Goal: Check status: Check status

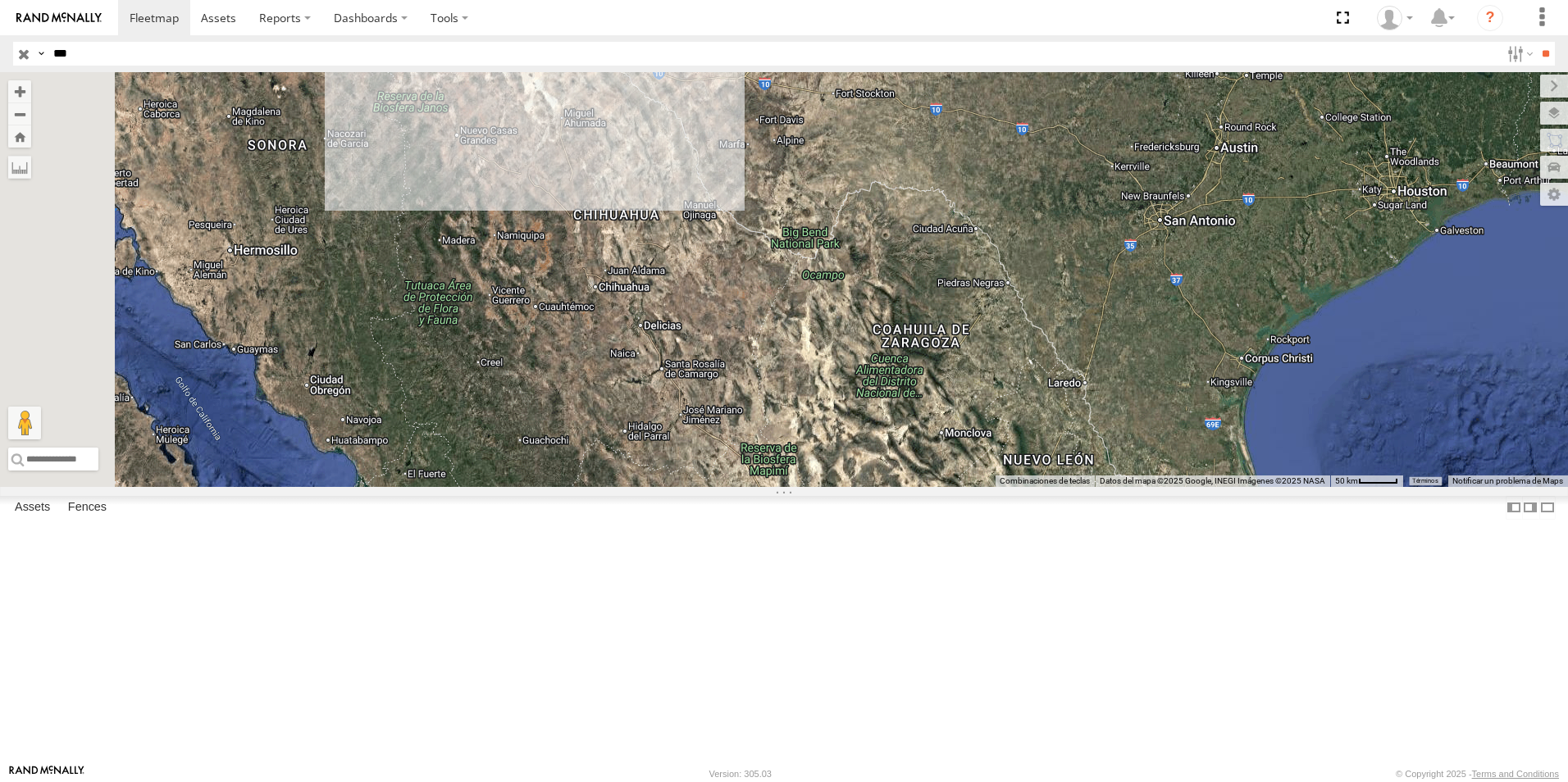
drag, startPoint x: 81, startPoint y: 51, endPoint x: 41, endPoint y: 65, distance: 42.4
click at [41, 65] on div "Search Query Asset ID Asset Label Registration Manufacturer Model VIN Job ID Dr…" at bounding box center [774, 53] width 1523 height 24
type input "****"
click at [1536, 42] on input "**" at bounding box center [1545, 53] width 19 height 24
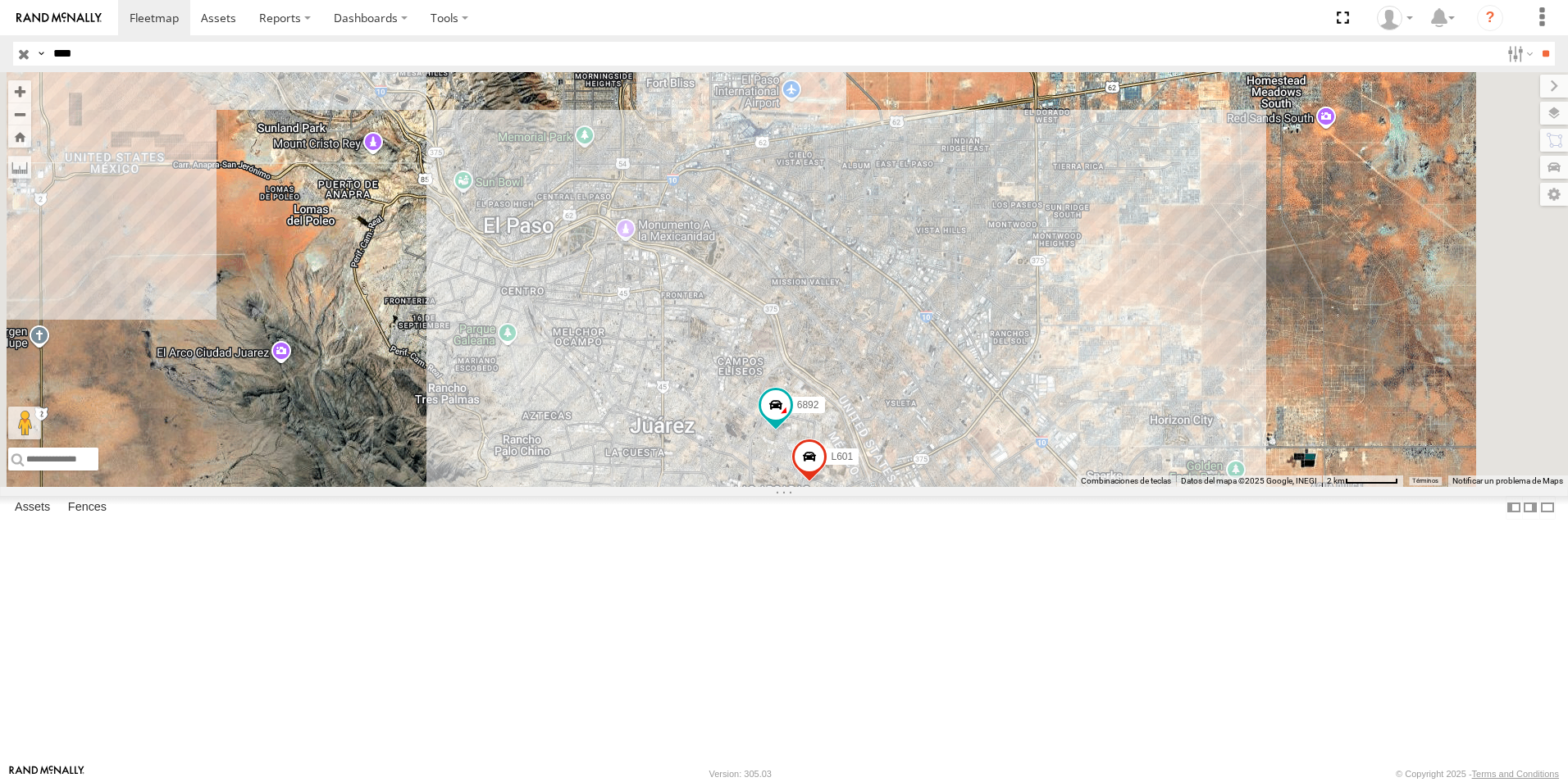
click at [0, 0] on div "FILTERTEK" at bounding box center [0, 0] width 0 height 0
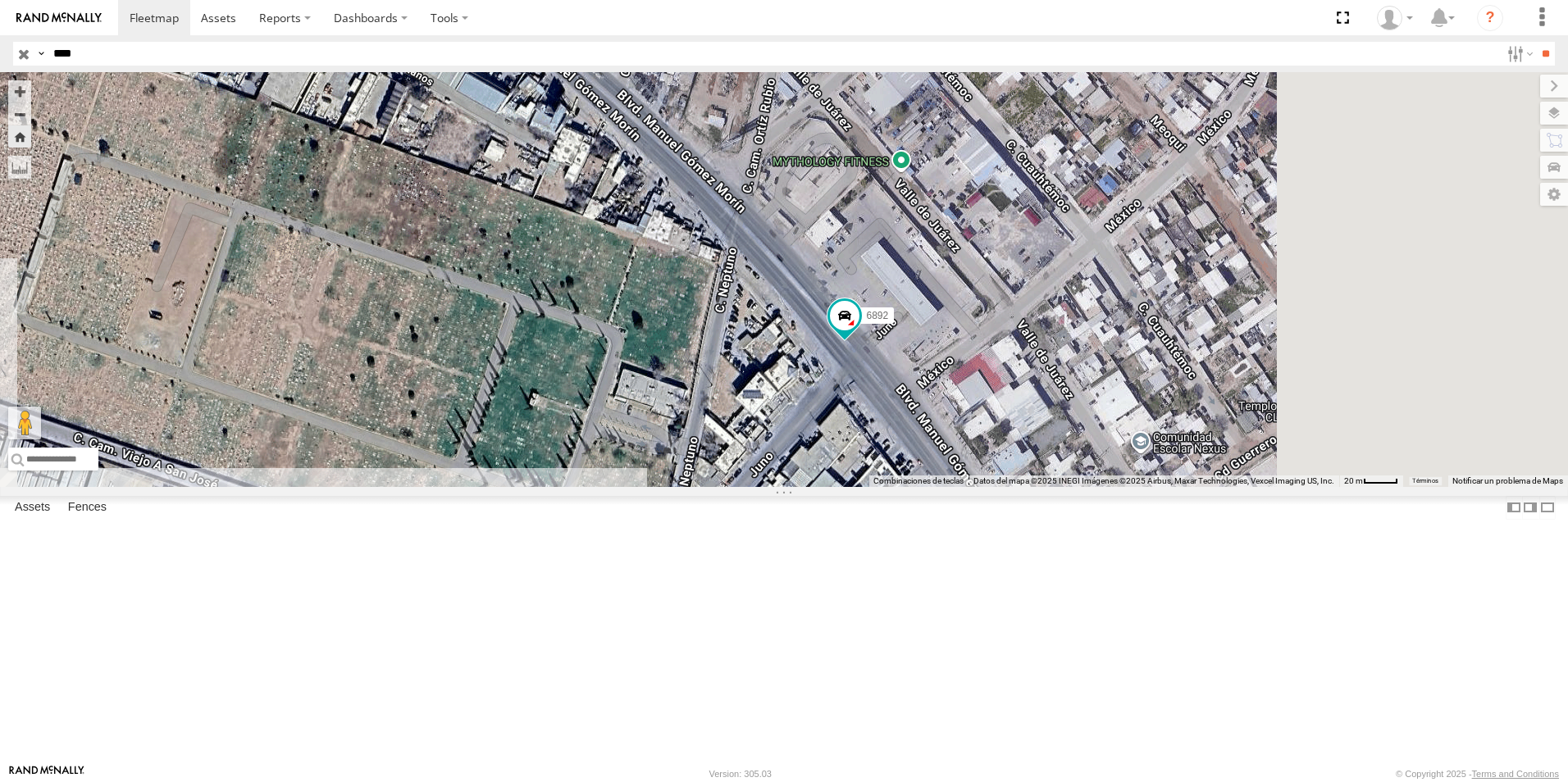
drag, startPoint x: 1098, startPoint y: 622, endPoint x: 846, endPoint y: 379, distance: 350.1
click at [847, 383] on div "6892" at bounding box center [784, 279] width 1568 height 415
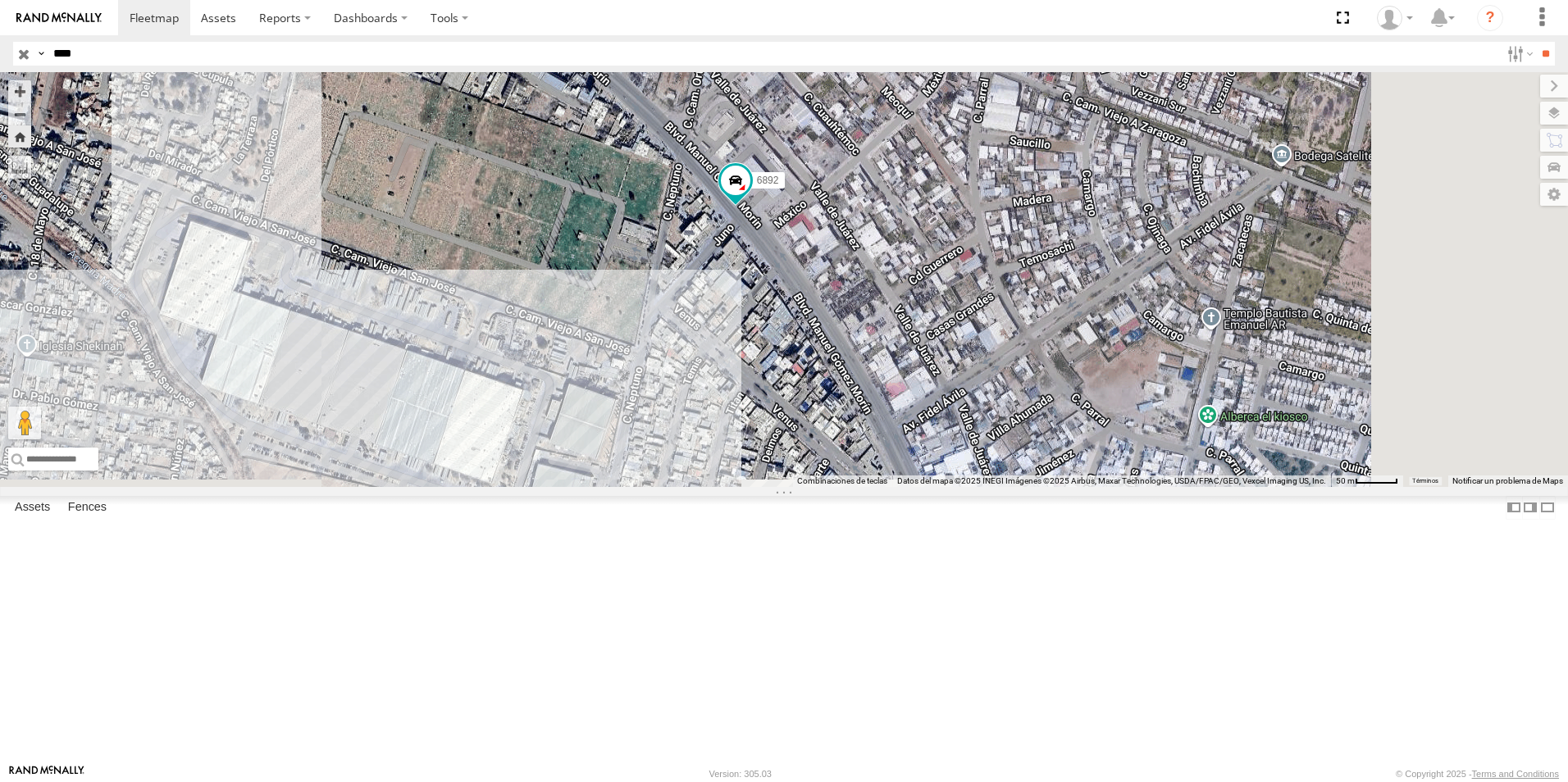
drag, startPoint x: 1085, startPoint y: 600, endPoint x: 921, endPoint y: 419, distance: 244.2
click at [918, 413] on div "6892" at bounding box center [784, 279] width 1568 height 415
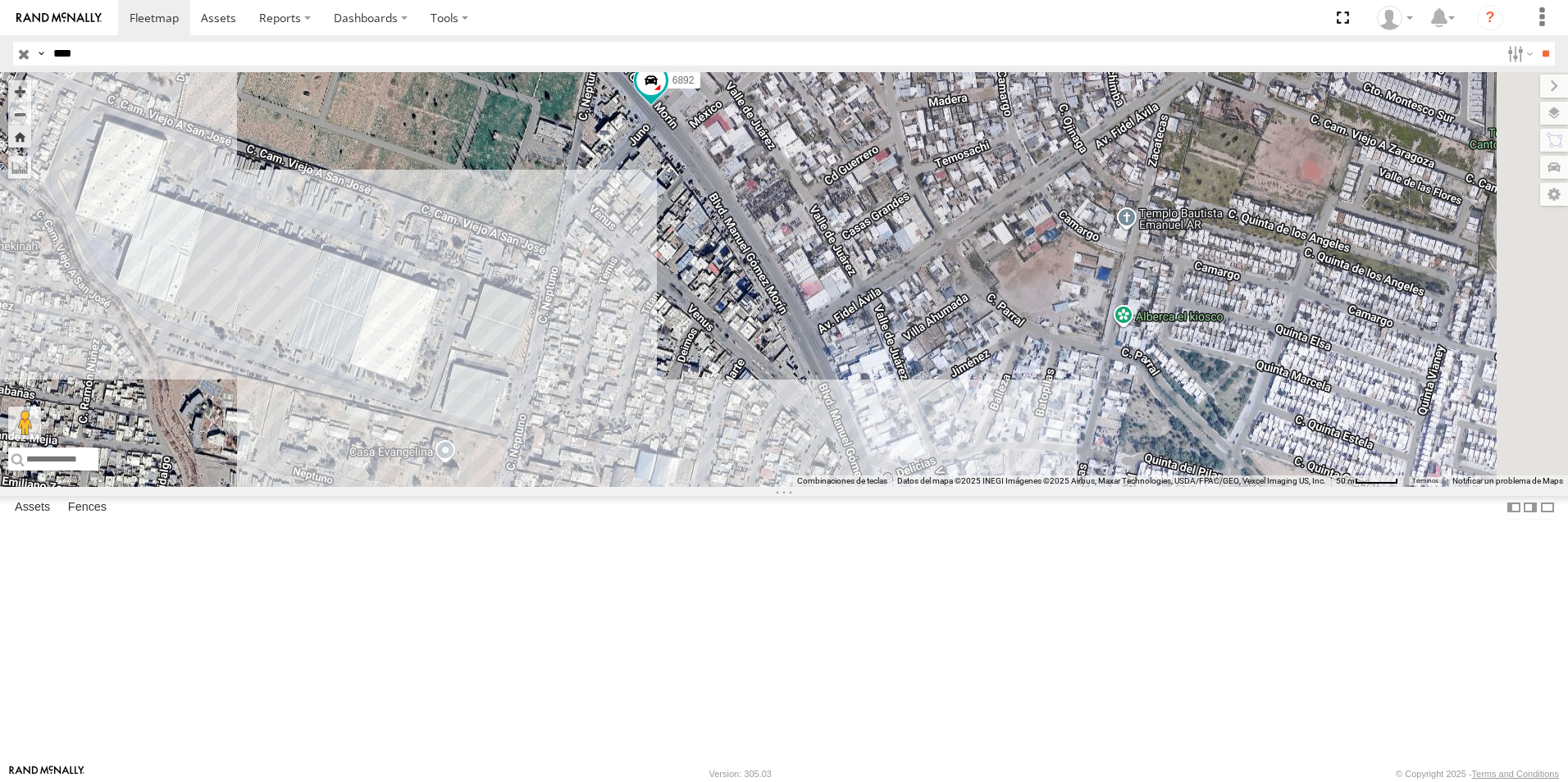
drag, startPoint x: 1022, startPoint y: 673, endPoint x: 864, endPoint y: 464, distance: 262.0
click at [864, 464] on div "6892" at bounding box center [784, 279] width 1568 height 415
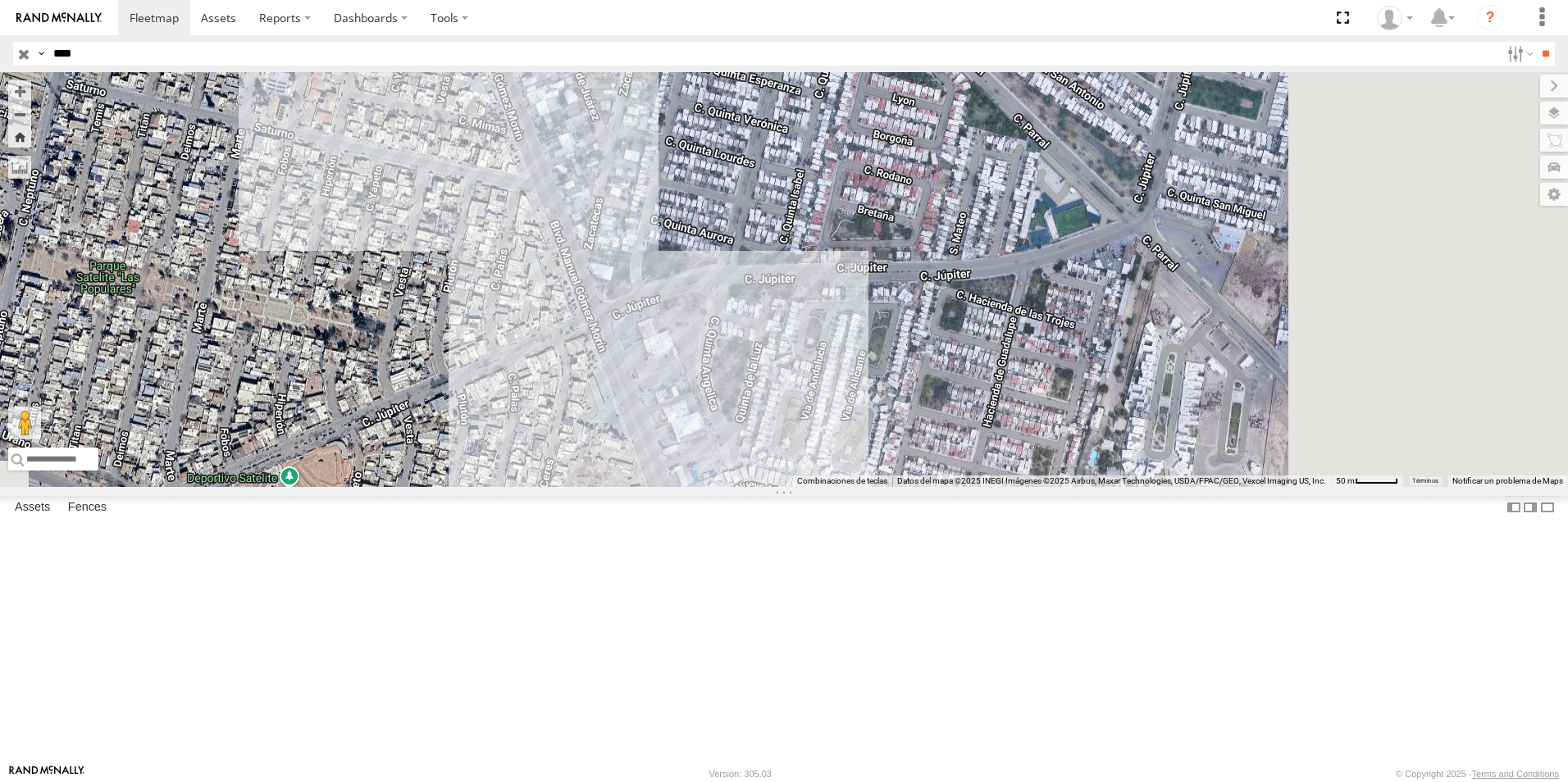
drag, startPoint x: 803, startPoint y: 521, endPoint x: 785, endPoint y: 494, distance: 32.4
click at [785, 487] on div "6892" at bounding box center [784, 279] width 1568 height 415
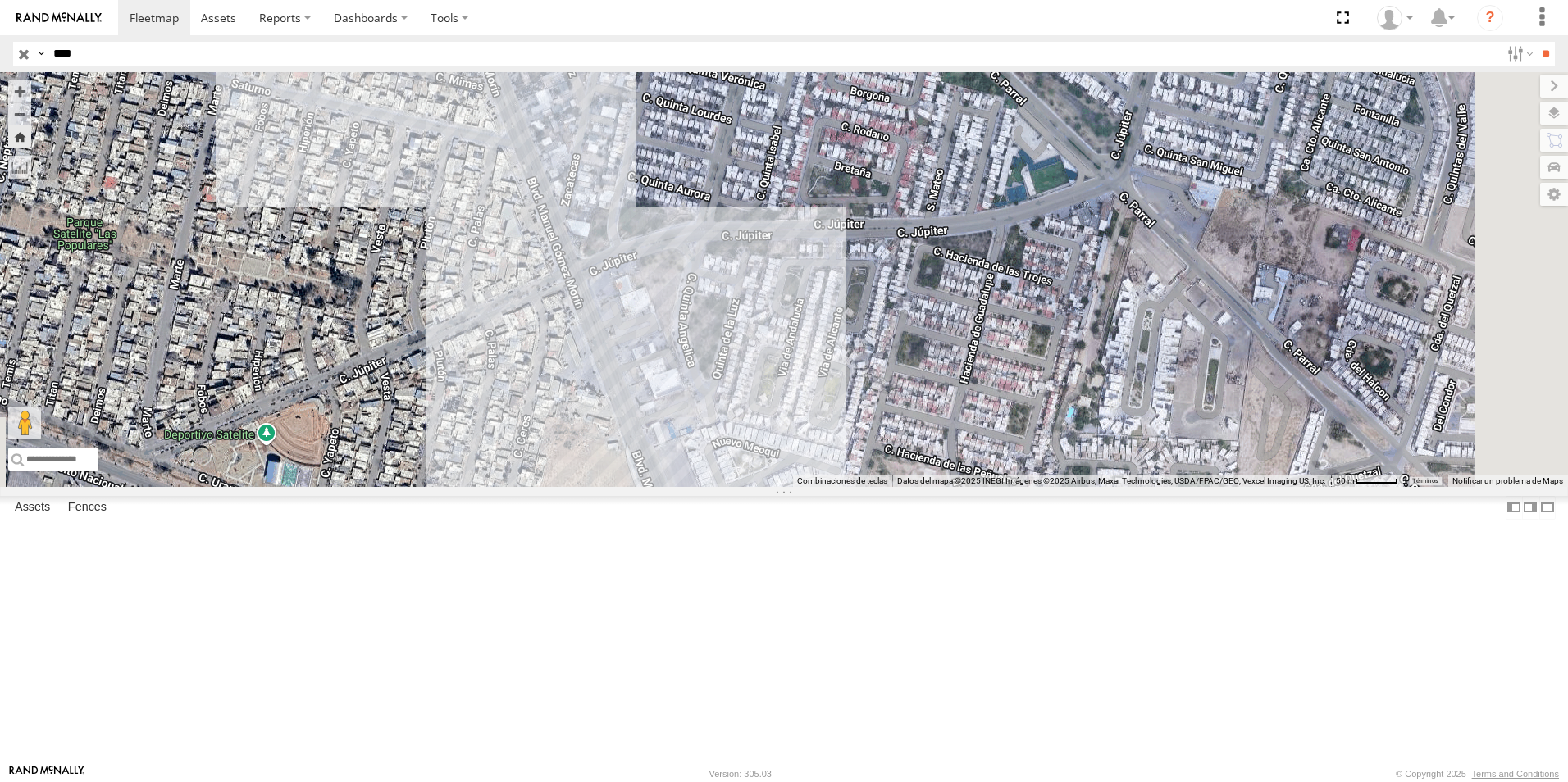
drag, startPoint x: 910, startPoint y: 685, endPoint x: 796, endPoint y: 458, distance: 254.0
click at [796, 460] on div "6892" at bounding box center [784, 279] width 1568 height 415
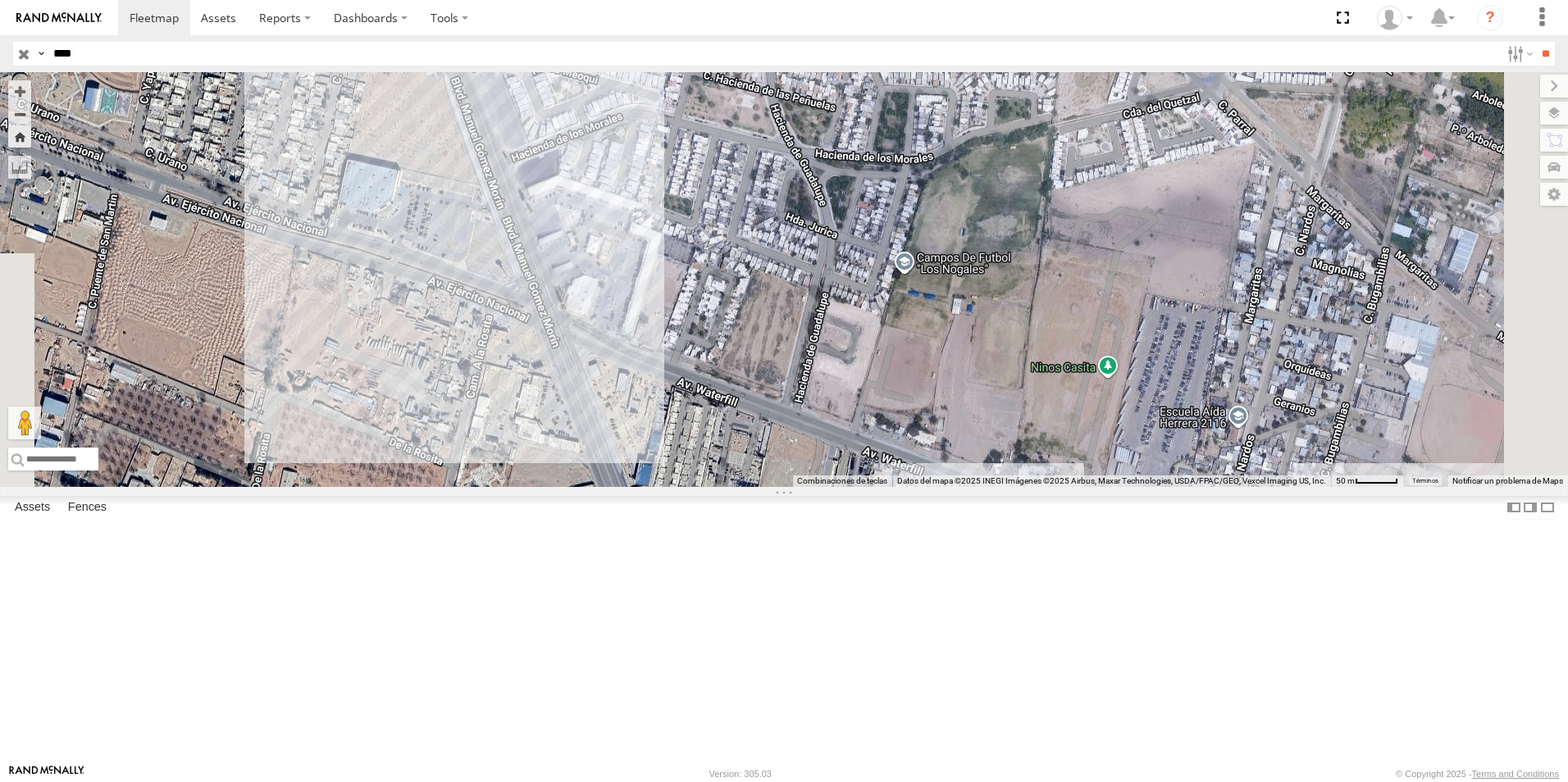
drag, startPoint x: 795, startPoint y: 577, endPoint x: 725, endPoint y: 349, distance: 238.5
click at [725, 351] on div "6892" at bounding box center [784, 279] width 1568 height 415
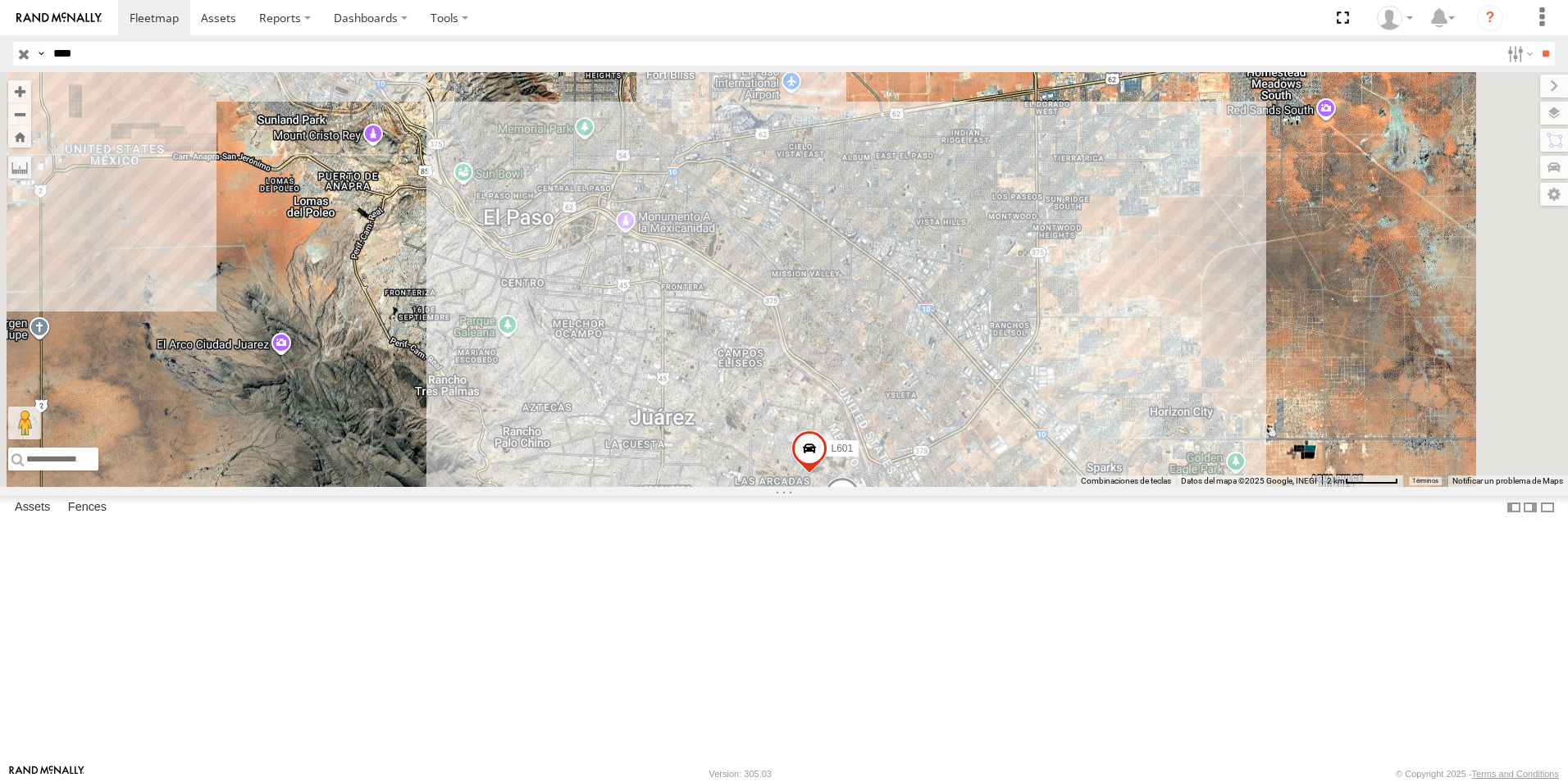
click at [0, 0] on div "FILTERTEK" at bounding box center [0, 0] width 0 height 0
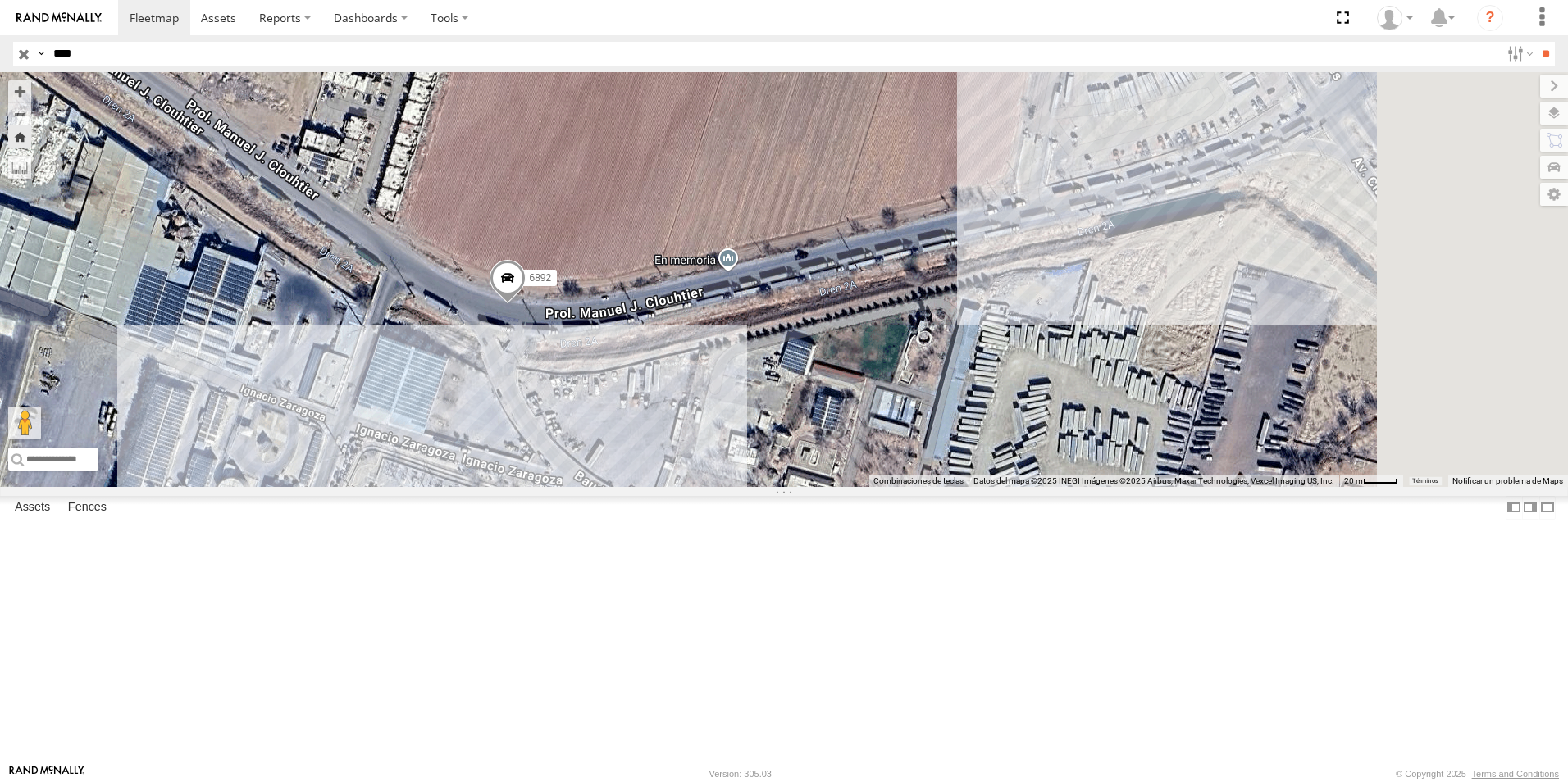
drag, startPoint x: 1106, startPoint y: 461, endPoint x: 742, endPoint y: 478, distance: 364.4
click at [742, 478] on div "6892" at bounding box center [784, 279] width 1568 height 415
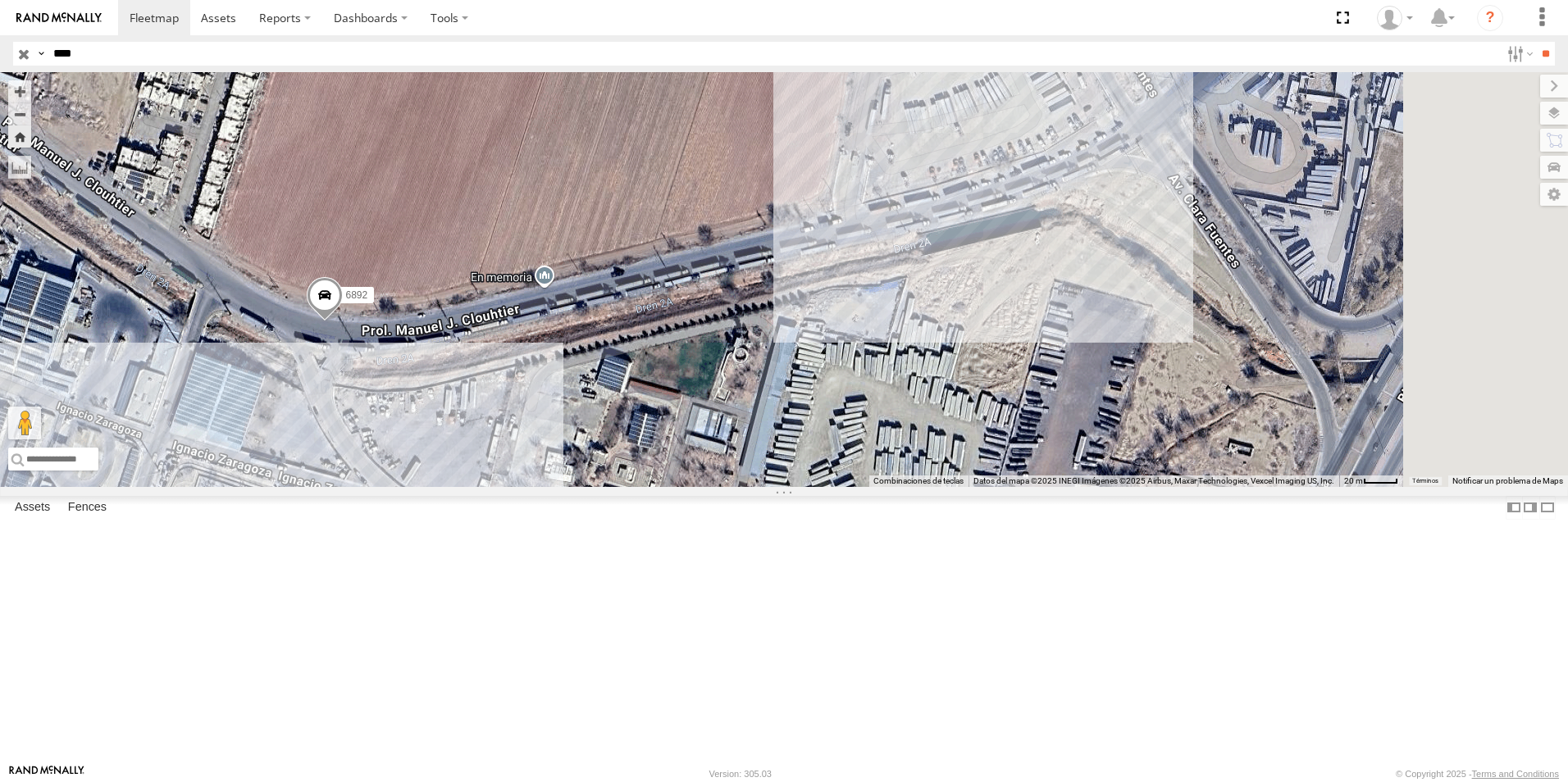
drag, startPoint x: 905, startPoint y: 419, endPoint x: 844, endPoint y: 443, distance: 65.6
click at [844, 443] on div "6892" at bounding box center [784, 279] width 1568 height 415
